Goal: Navigation & Orientation: Find specific page/section

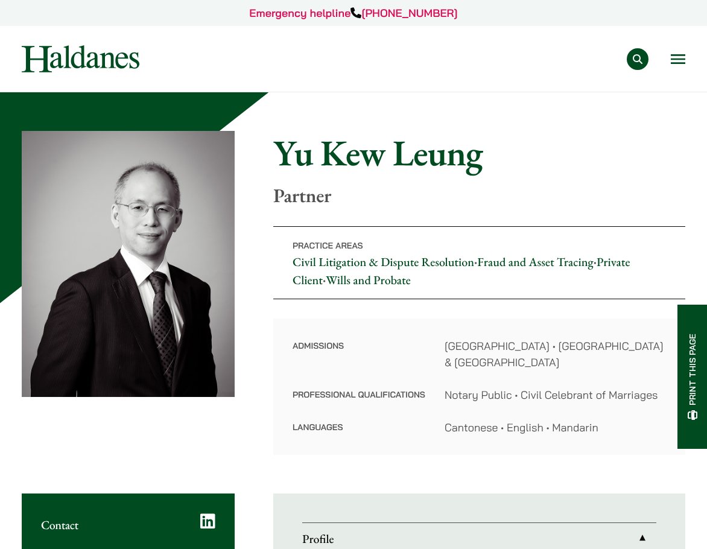
click at [684, 55] on button "Open menu" at bounding box center [678, 59] width 14 height 10
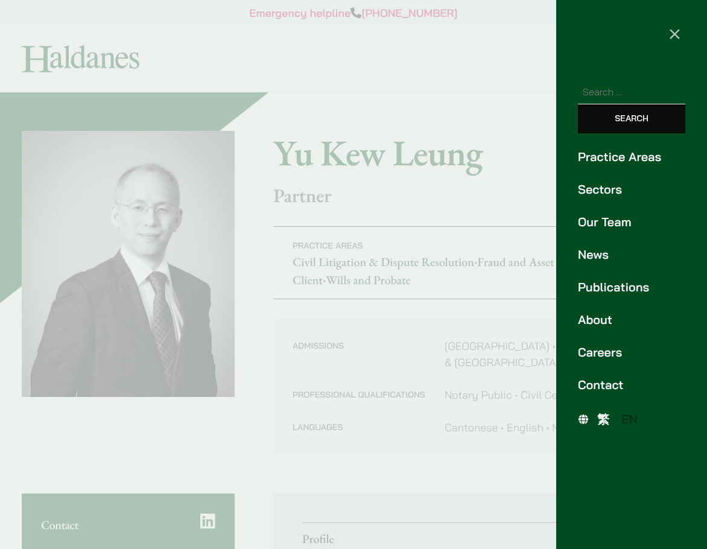
click at [611, 225] on link "Our Team" at bounding box center [631, 222] width 107 height 18
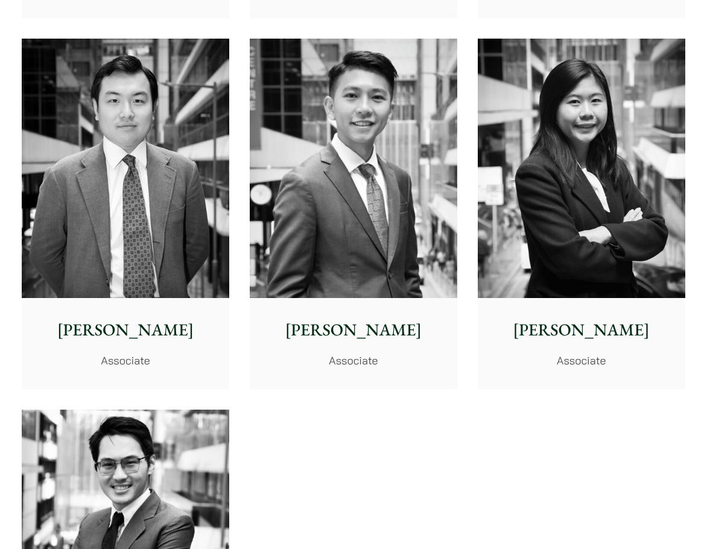
scroll to position [4777, 0]
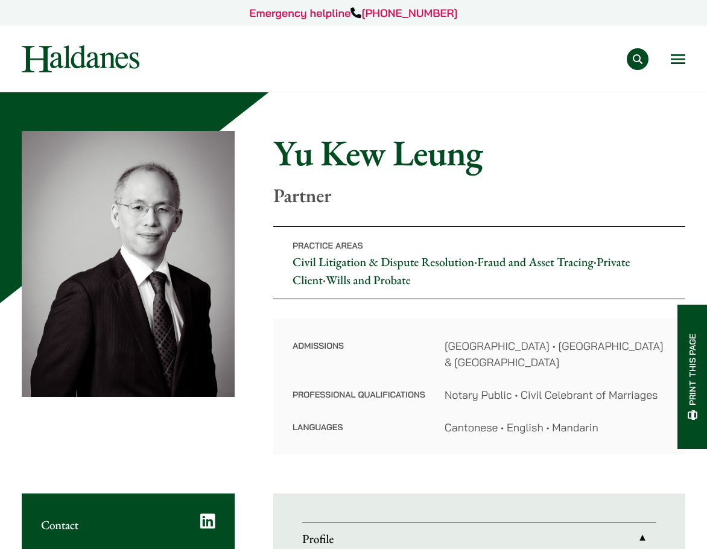
click at [667, 52] on div "Practice Areas Antitrust and Competition Law Civil Litigation & Dispute Resolut…" at bounding box center [423, 59] width 526 height 22
drag, startPoint x: 667, startPoint y: 52, endPoint x: 672, endPoint y: 59, distance: 7.7
click at [672, 59] on div "Practice Areas Antitrust and Competition Law Civil Litigation & Dispute Resolut…" at bounding box center [423, 59] width 526 height 22
click at [684, 57] on button "Open menu" at bounding box center [678, 59] width 14 height 10
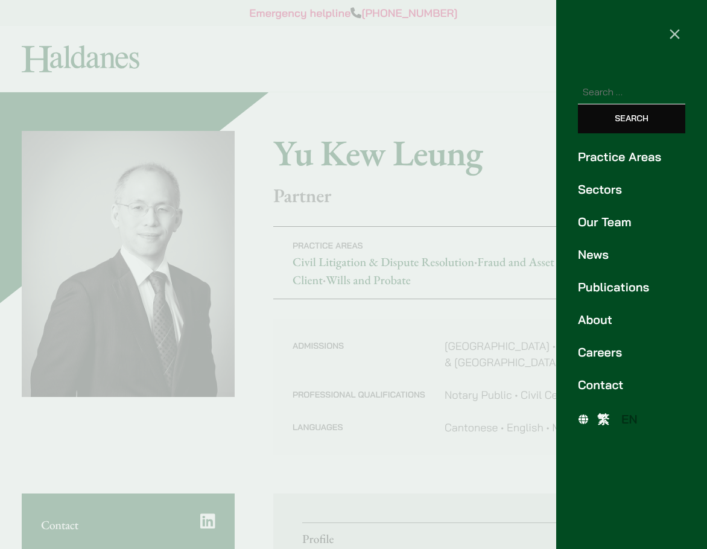
drag, startPoint x: 492, startPoint y: 37, endPoint x: 518, endPoint y: 5, distance: 42.0
click at [492, 34] on div at bounding box center [353, 274] width 707 height 549
